Goal: Task Accomplishment & Management: Manage account settings

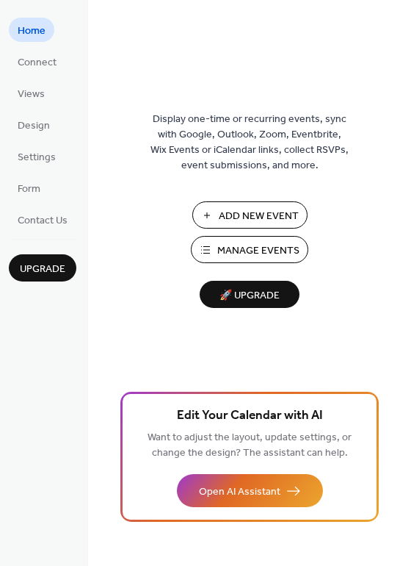
click at [259, 249] on span "Manage Events" at bounding box center [258, 250] width 82 height 15
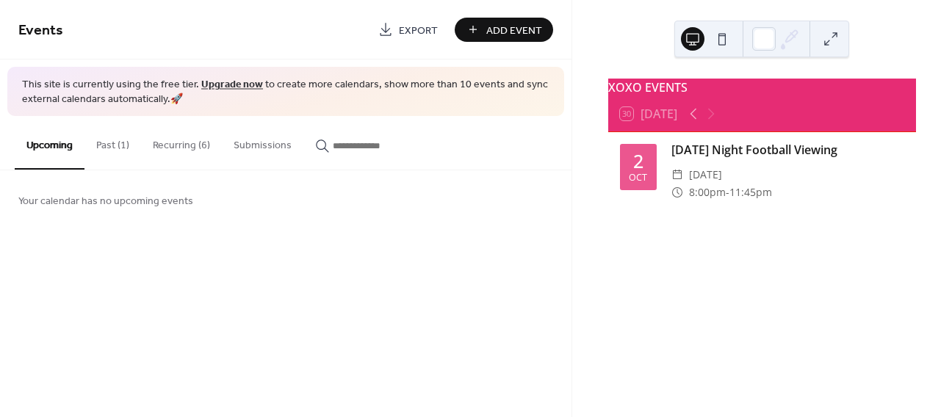
click at [187, 142] on button "Recurring (6)" at bounding box center [181, 142] width 81 height 52
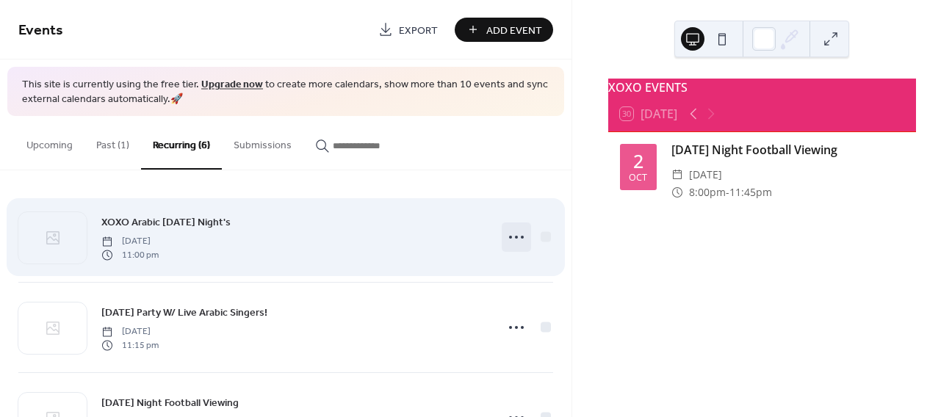
click at [505, 242] on icon at bounding box center [517, 238] width 24 height 24
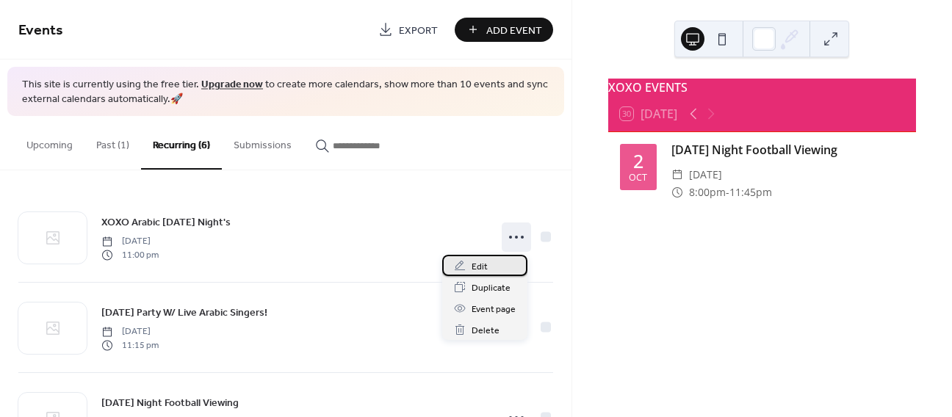
click at [482, 265] on span "Edit" at bounding box center [480, 266] width 16 height 15
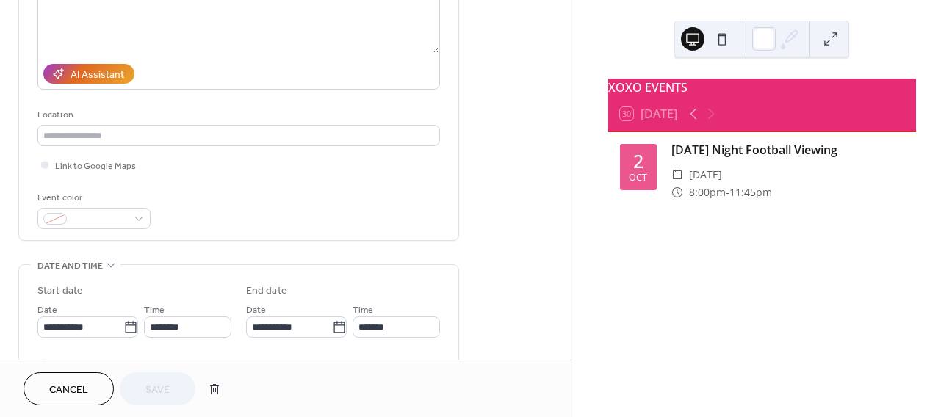
scroll to position [265, 0]
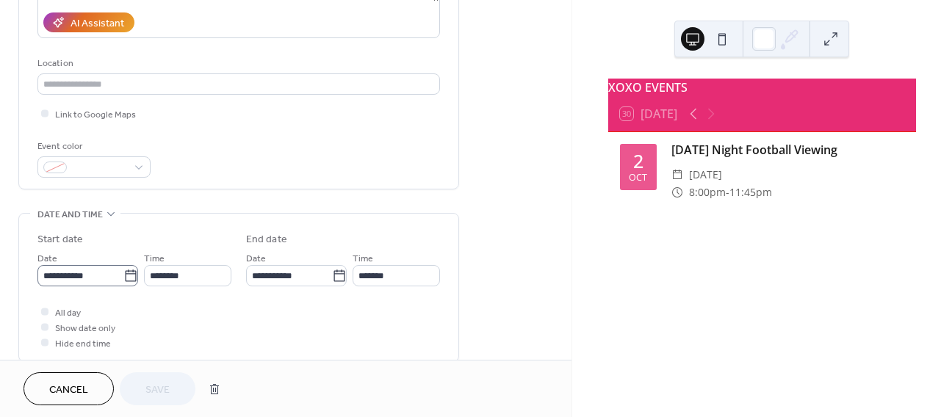
click at [123, 279] on icon at bounding box center [130, 276] width 15 height 15
click at [123, 279] on input "**********" at bounding box center [80, 275] width 86 height 21
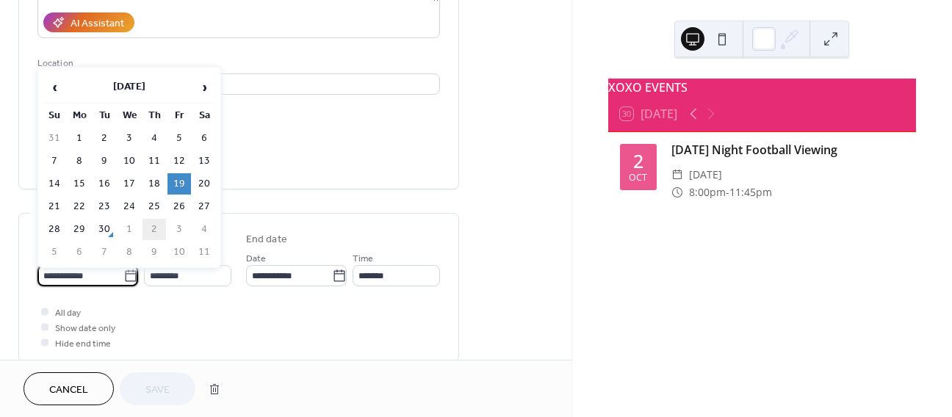
click at [157, 224] on td "2" at bounding box center [155, 229] width 24 height 21
type input "**********"
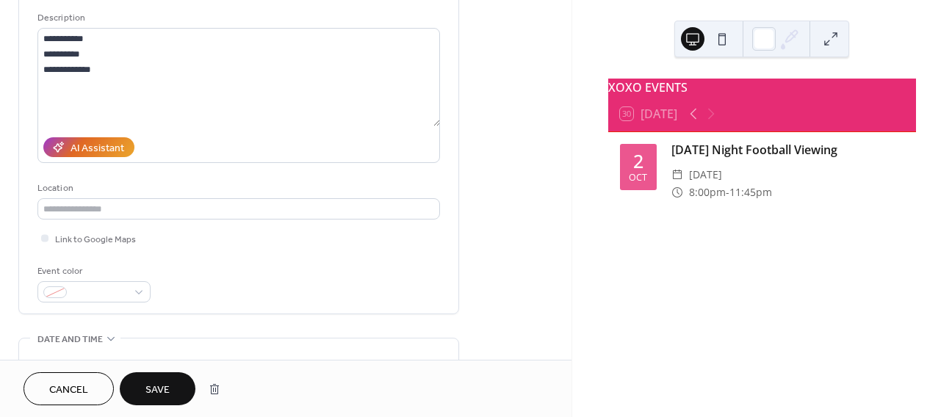
scroll to position [318, 0]
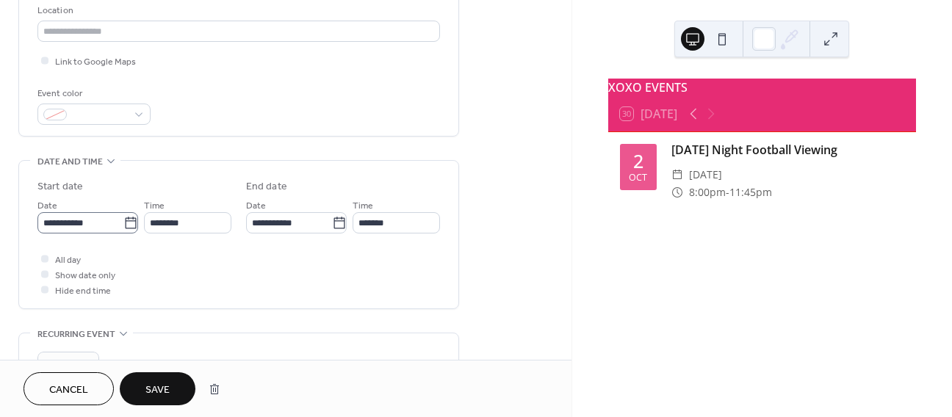
click at [129, 223] on icon at bounding box center [130, 223] width 15 height 15
click at [123, 223] on input "**********" at bounding box center [80, 222] width 86 height 21
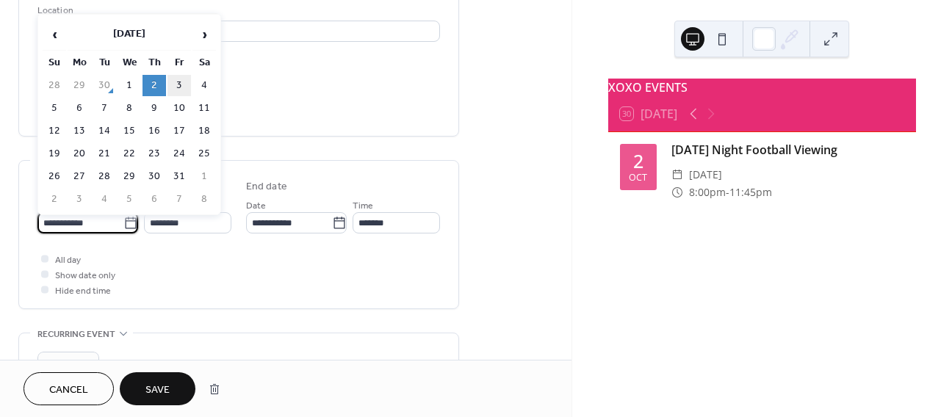
click at [179, 87] on td "3" at bounding box center [179, 85] width 24 height 21
type input "**********"
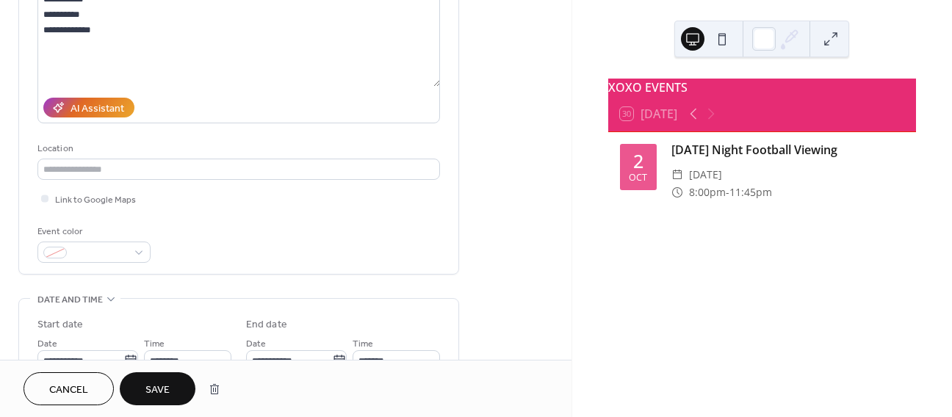
scroll to position [228, 0]
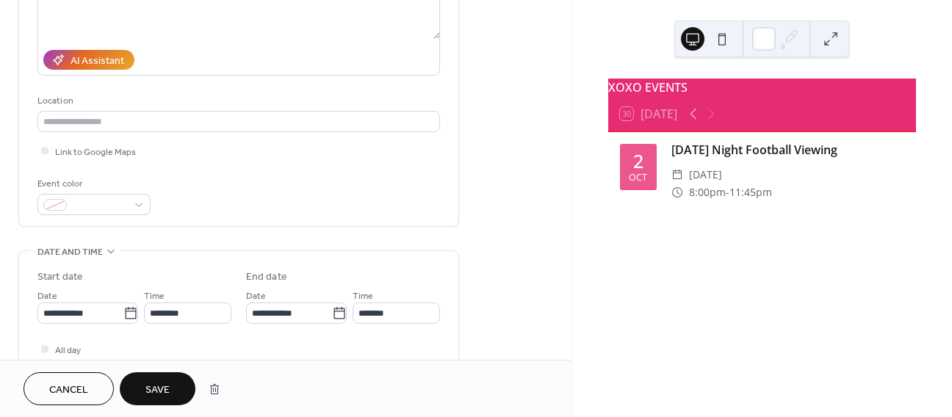
click at [162, 397] on span "Save" at bounding box center [157, 390] width 24 height 15
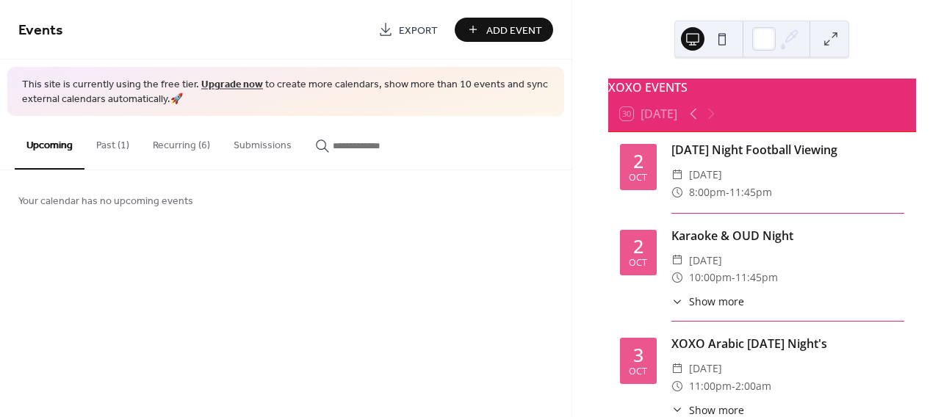
click at [187, 153] on button "Recurring (6)" at bounding box center [181, 142] width 81 height 52
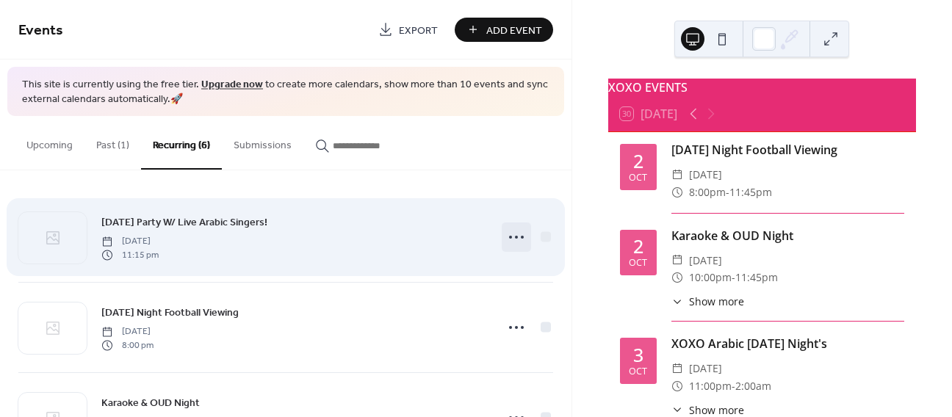
click at [505, 242] on icon at bounding box center [517, 238] width 24 height 24
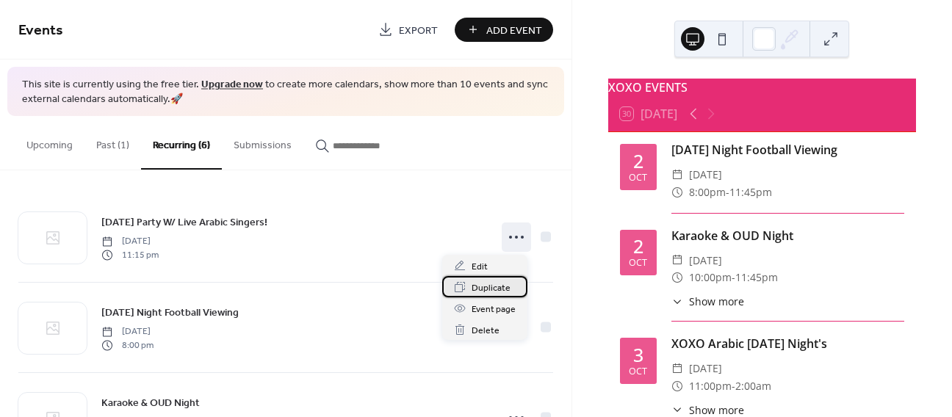
click at [480, 276] on div "Duplicate" at bounding box center [484, 286] width 85 height 21
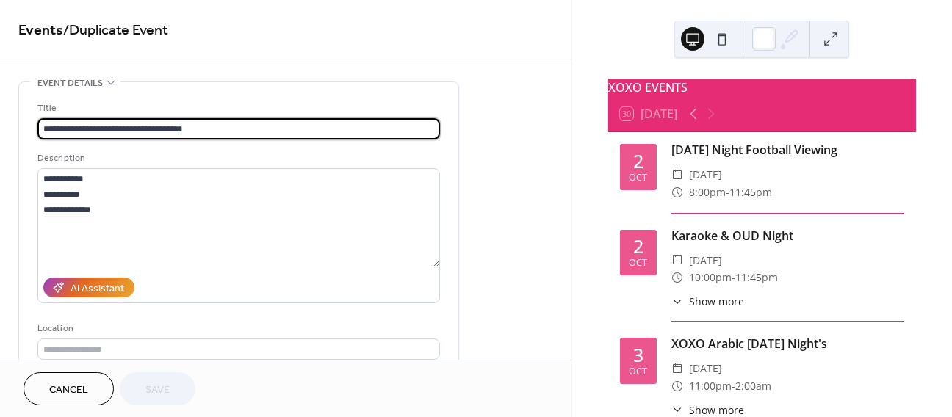
click at [78, 394] on span "Cancel" at bounding box center [68, 390] width 39 height 15
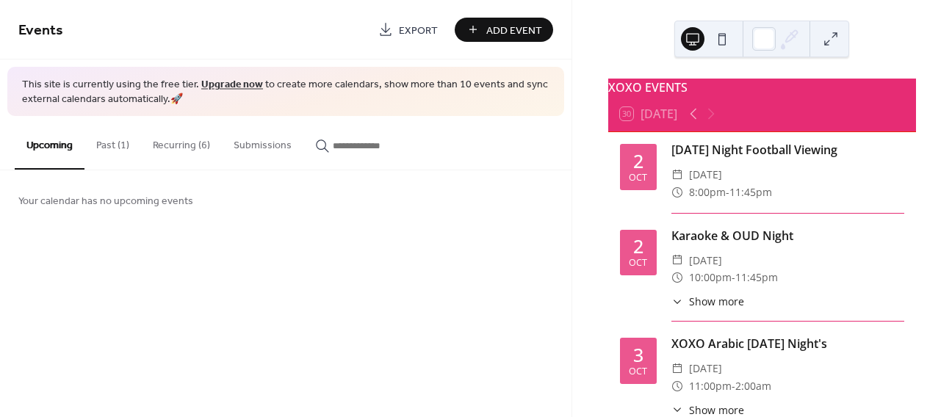
click at [159, 149] on button "Recurring (6)" at bounding box center [181, 142] width 81 height 52
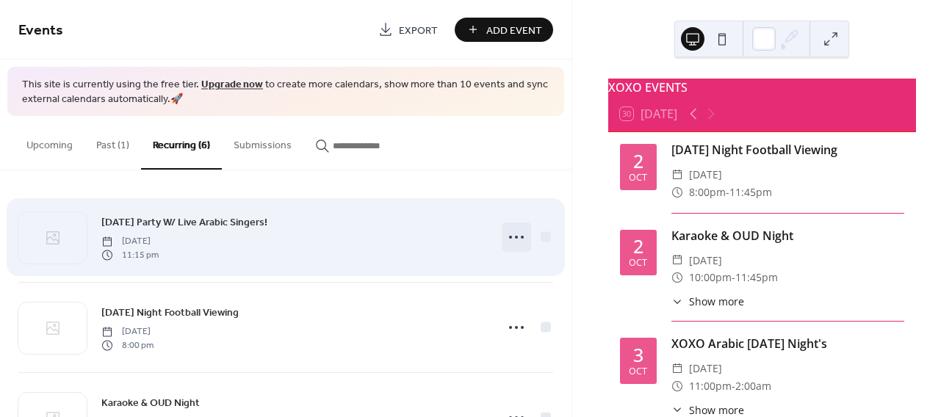
click at [521, 236] on circle at bounding box center [522, 237] width 3 height 3
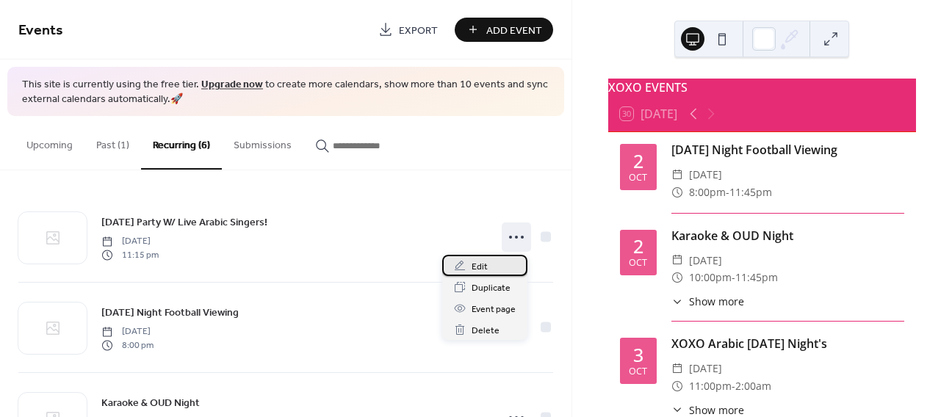
click at [491, 264] on div "Edit" at bounding box center [484, 265] width 85 height 21
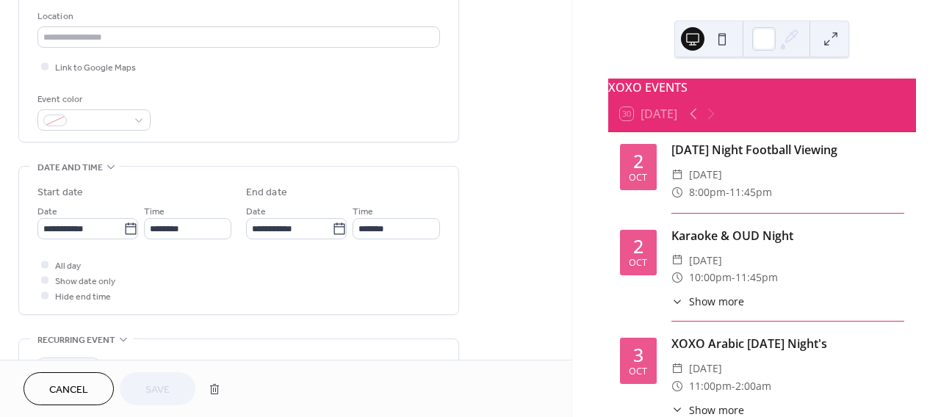
scroll to position [356, 0]
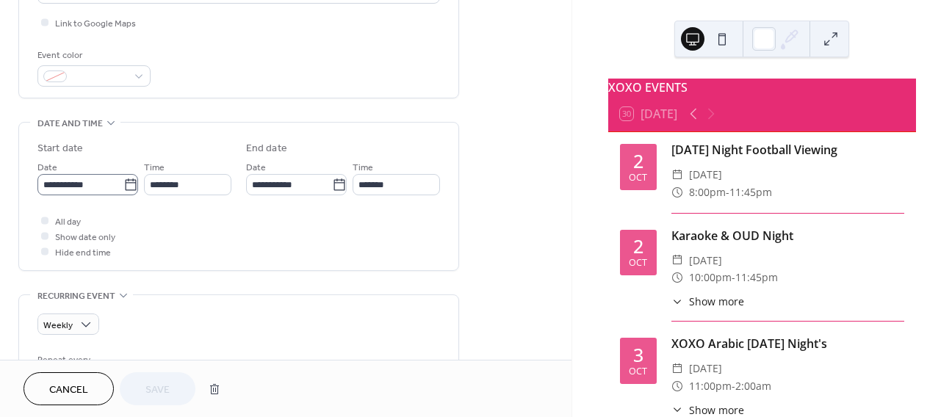
click at [128, 189] on icon at bounding box center [130, 185] width 11 height 12
click at [123, 189] on input "**********" at bounding box center [80, 184] width 86 height 21
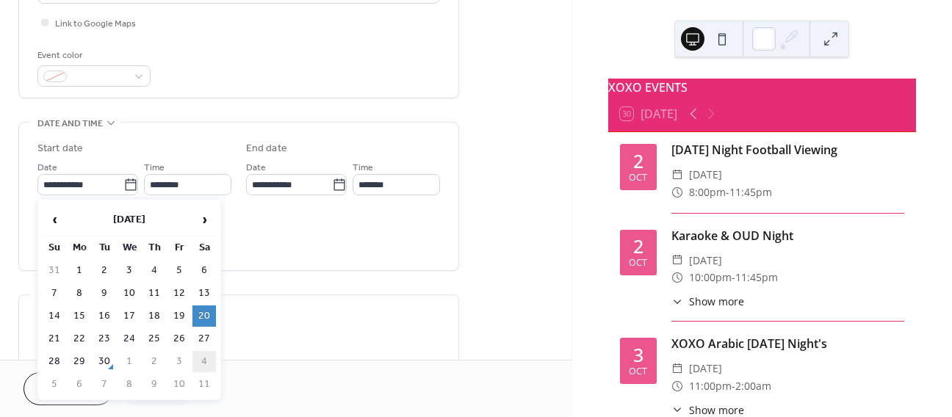
click at [209, 357] on td "4" at bounding box center [204, 361] width 24 height 21
type input "**********"
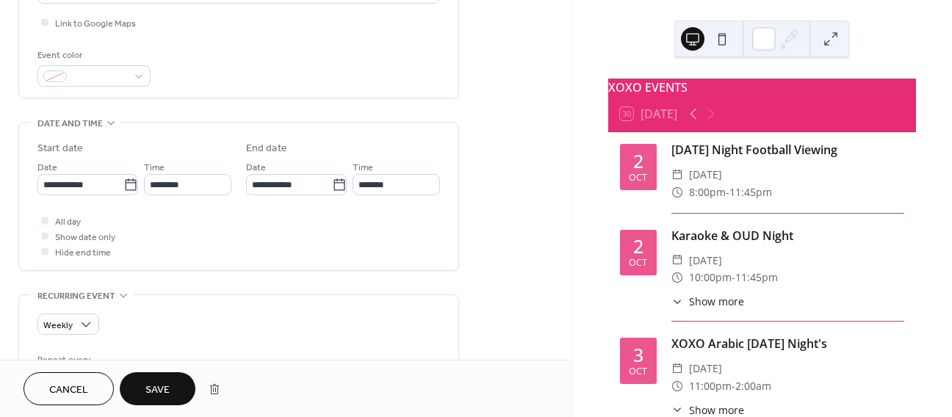
click at [147, 383] on span "Save" at bounding box center [157, 390] width 24 height 15
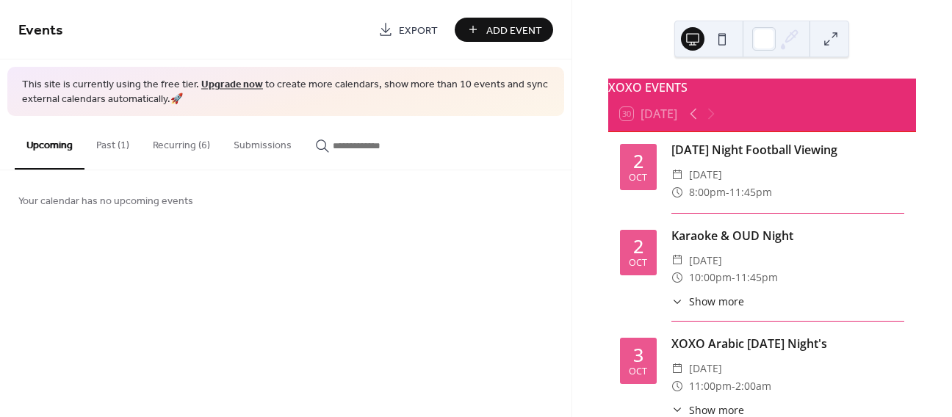
click at [125, 141] on button "Past (1)" at bounding box center [112, 142] width 57 height 52
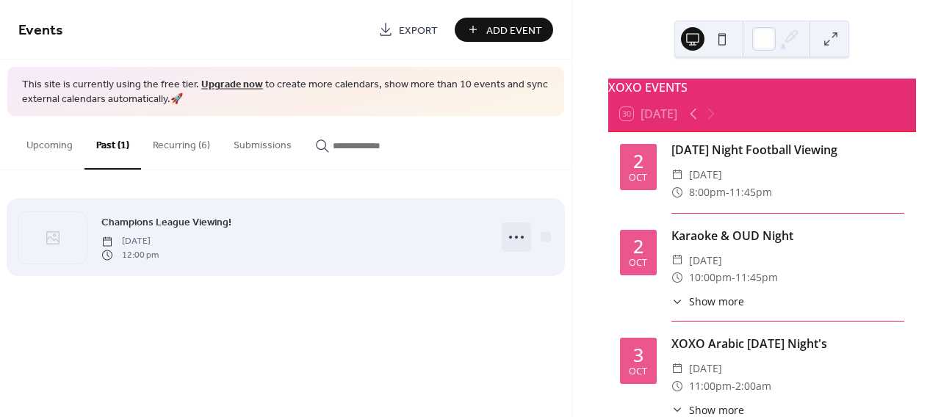
click at [509, 239] on icon at bounding box center [517, 238] width 24 height 24
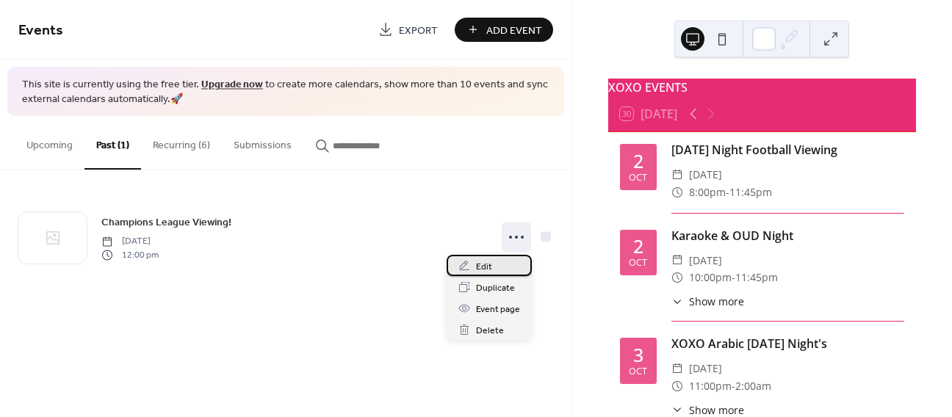
click at [493, 264] on div "Edit" at bounding box center [489, 265] width 85 height 21
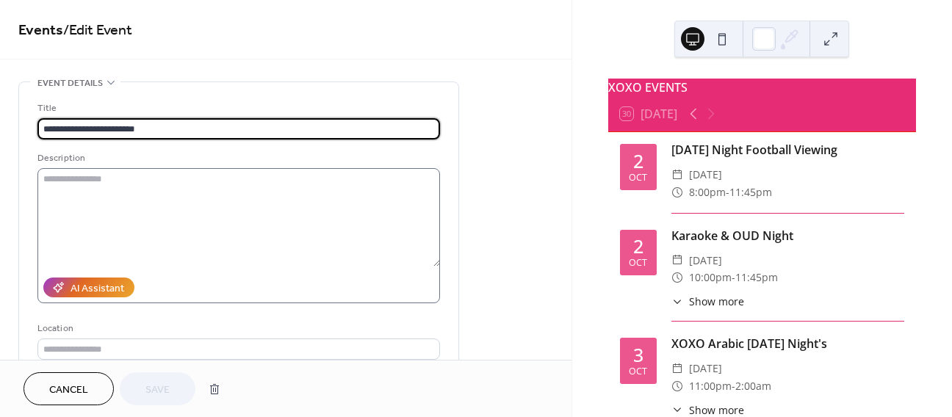
scroll to position [221, 0]
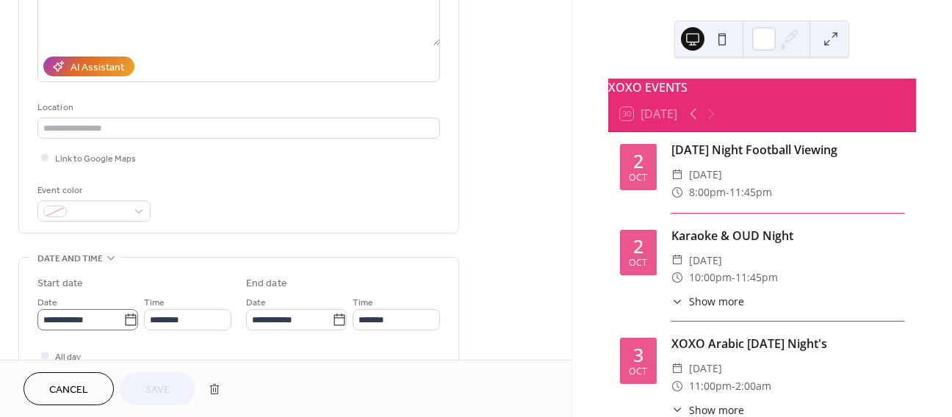
click at [128, 318] on icon at bounding box center [130, 320] width 15 height 15
click at [123, 318] on input "**********" at bounding box center [80, 319] width 86 height 21
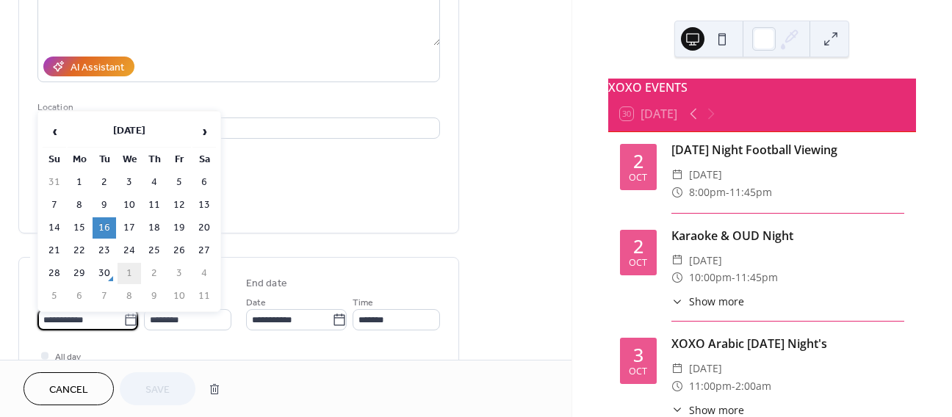
click at [129, 272] on td "1" at bounding box center [130, 273] width 24 height 21
type input "**********"
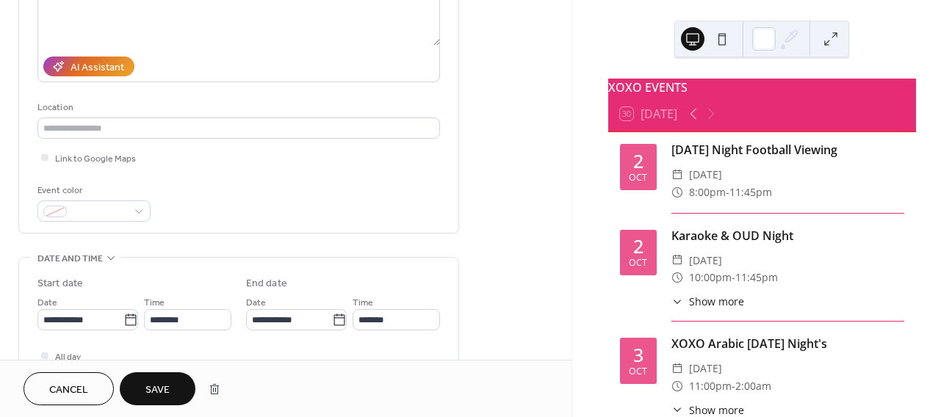
click at [178, 406] on div "Cancel Save" at bounding box center [286, 388] width 572 height 57
click at [178, 390] on button "Save" at bounding box center [158, 388] width 76 height 33
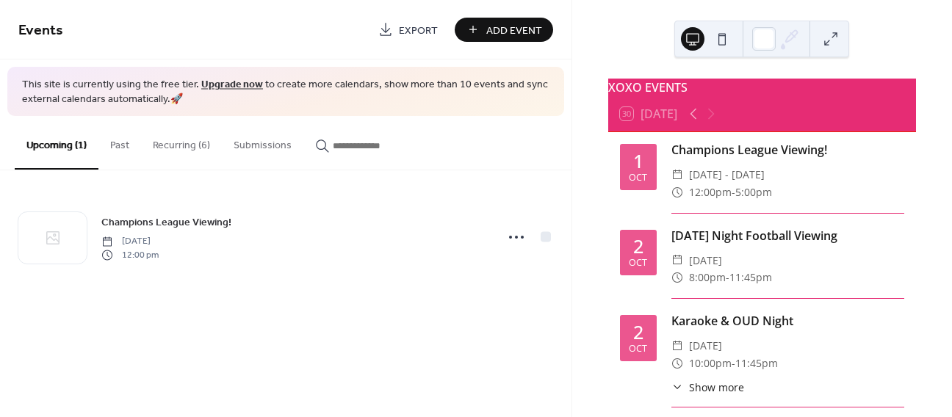
click at [191, 151] on button "Recurring (6)" at bounding box center [181, 142] width 81 height 52
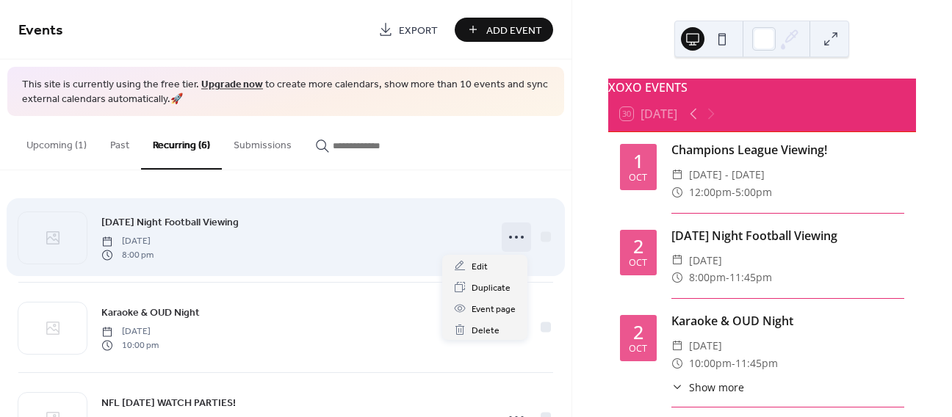
click at [517, 234] on icon at bounding box center [517, 238] width 24 height 24
